Goal: Transaction & Acquisition: Subscribe to service/newsletter

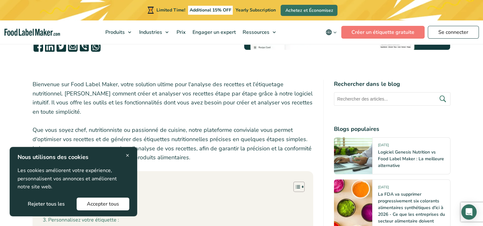
scroll to position [192, 0]
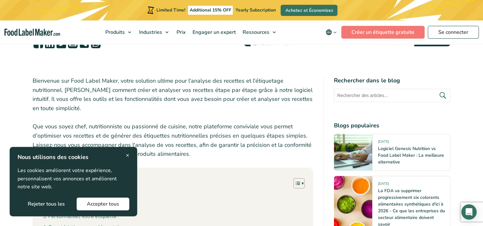
click at [128, 155] on span "×" at bounding box center [128, 155] width 4 height 9
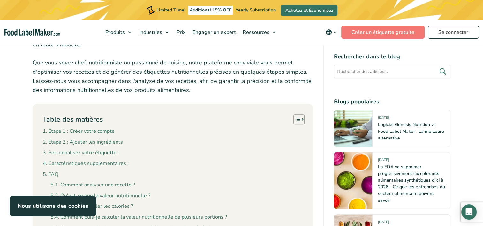
scroll to position [287, 0]
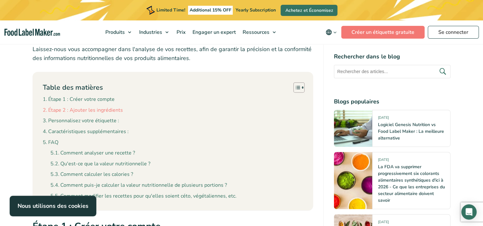
click at [112, 106] on link "Étape 2 : Ajouter les ingrédients" at bounding box center [83, 110] width 80 height 8
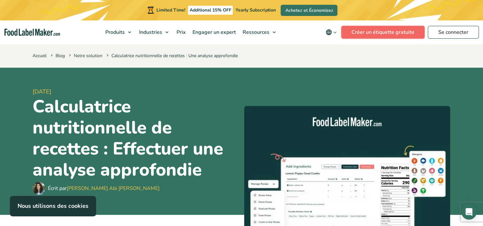
click at [399, 33] on link "Créer un étiquette gratuite" at bounding box center [382, 32] width 83 height 13
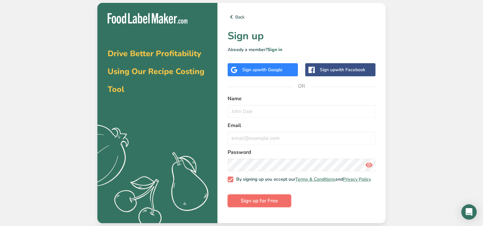
click at [258, 205] on span "Sign up for Free" at bounding box center [259, 201] width 37 height 8
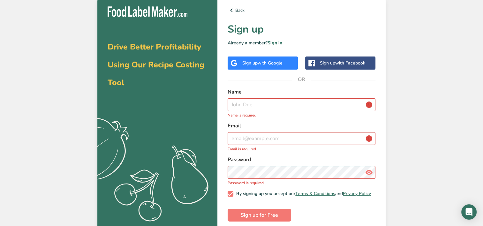
click at [420, 61] on div "Drive Better Profitability Using Our Recipe Costing Tool .a{fill:#f5f3ed;} Back…" at bounding box center [241, 114] width 483 height 228
click at [230, 11] on icon at bounding box center [232, 9] width 8 height 11
